Goal: Ask a question

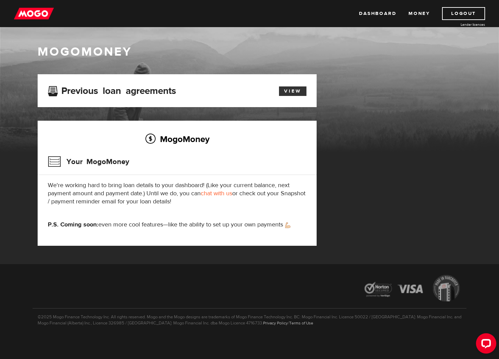
click at [294, 89] on link "View" at bounding box center [292, 90] width 27 height 9
click at [216, 195] on link "chat with us" at bounding box center [217, 194] width 32 height 8
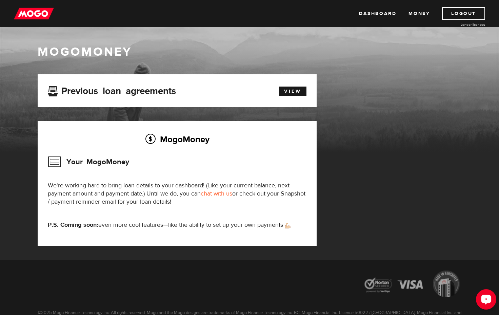
click at [484, 299] on icon "Open LiveChat chat widget" at bounding box center [486, 299] width 6 height 4
